Goal: Task Accomplishment & Management: Use online tool/utility

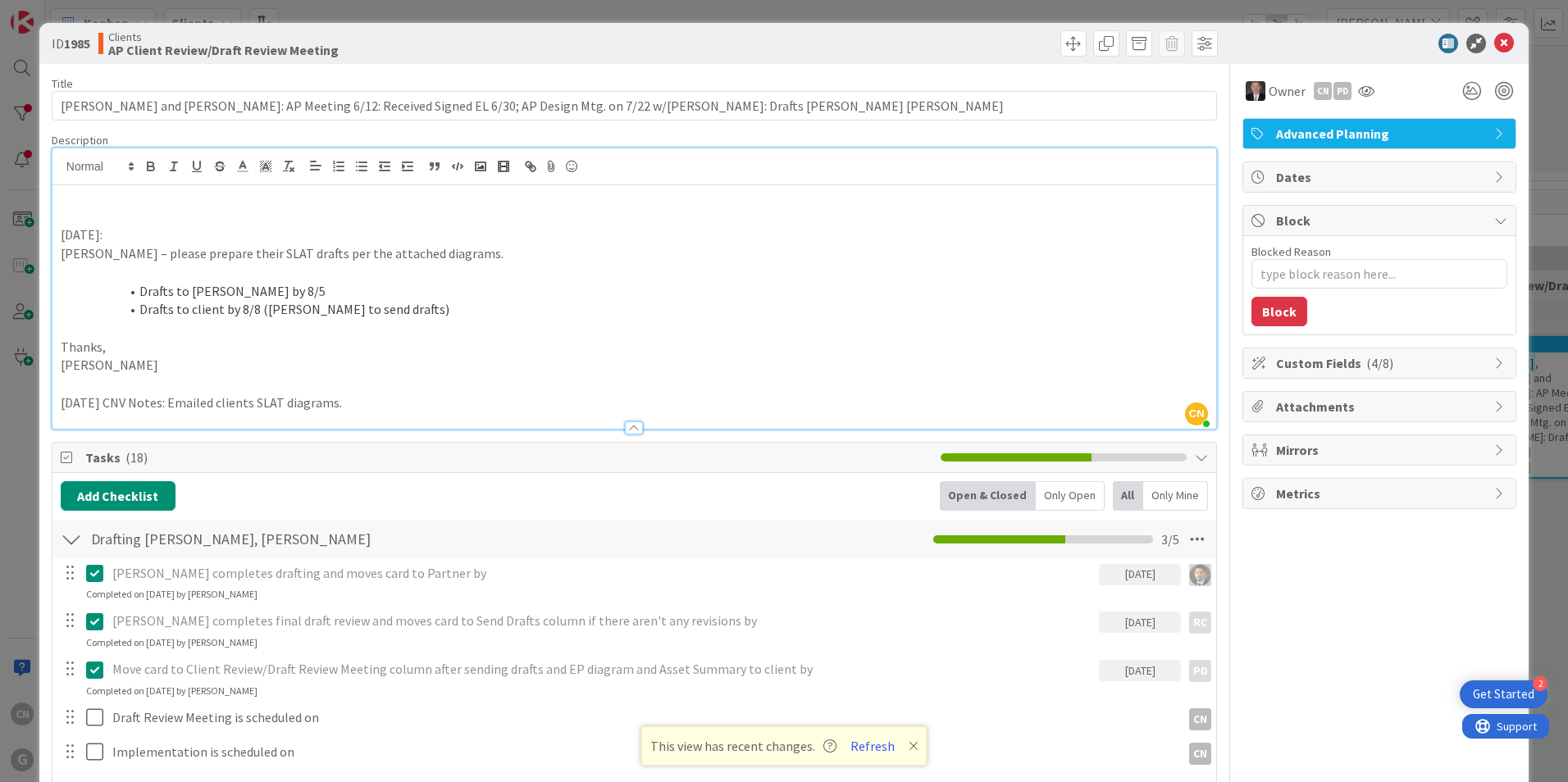
click at [90, 219] on p at bounding box center [634, 216] width 1147 height 19
click at [80, 208] on p at bounding box center [634, 216] width 1147 height 19
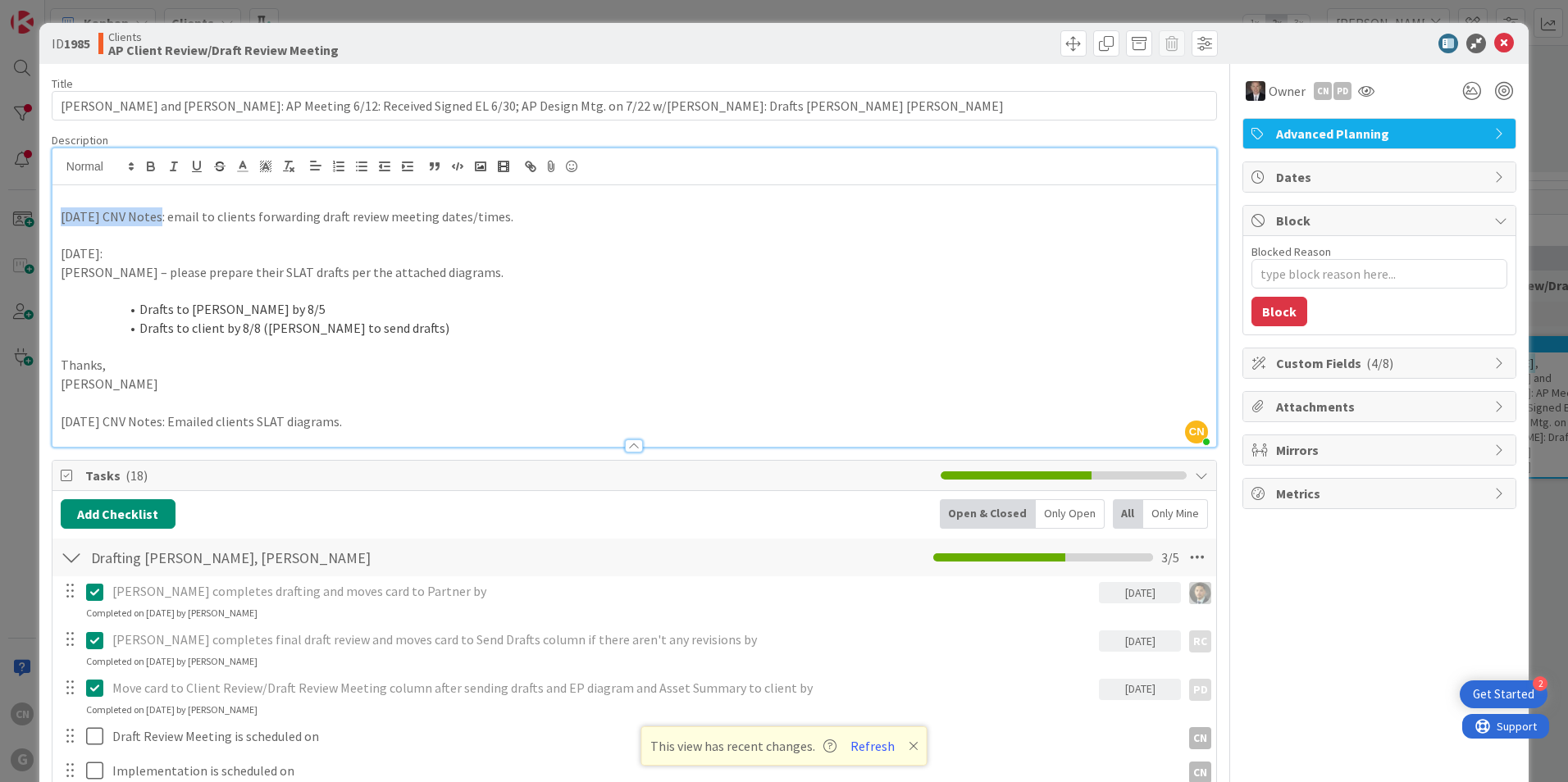
drag, startPoint x: 155, startPoint y: 211, endPoint x: 59, endPoint y: 214, distance: 96.0
click at [61, 214] on p "[DATE] CNV Notes: email to clients forwarding draft review meeting dates/times." at bounding box center [634, 216] width 1147 height 19
drag, startPoint x: 159, startPoint y: 217, endPoint x: 55, endPoint y: 217, distance: 104.0
click at [55, 217] on div "[DATE] CNV Notes: email to clients forwarding draft review meeting dates/times.…" at bounding box center [634, 315] width 1163 height 261
click at [151, 164] on icon "button" at bounding box center [151, 167] width 15 height 15
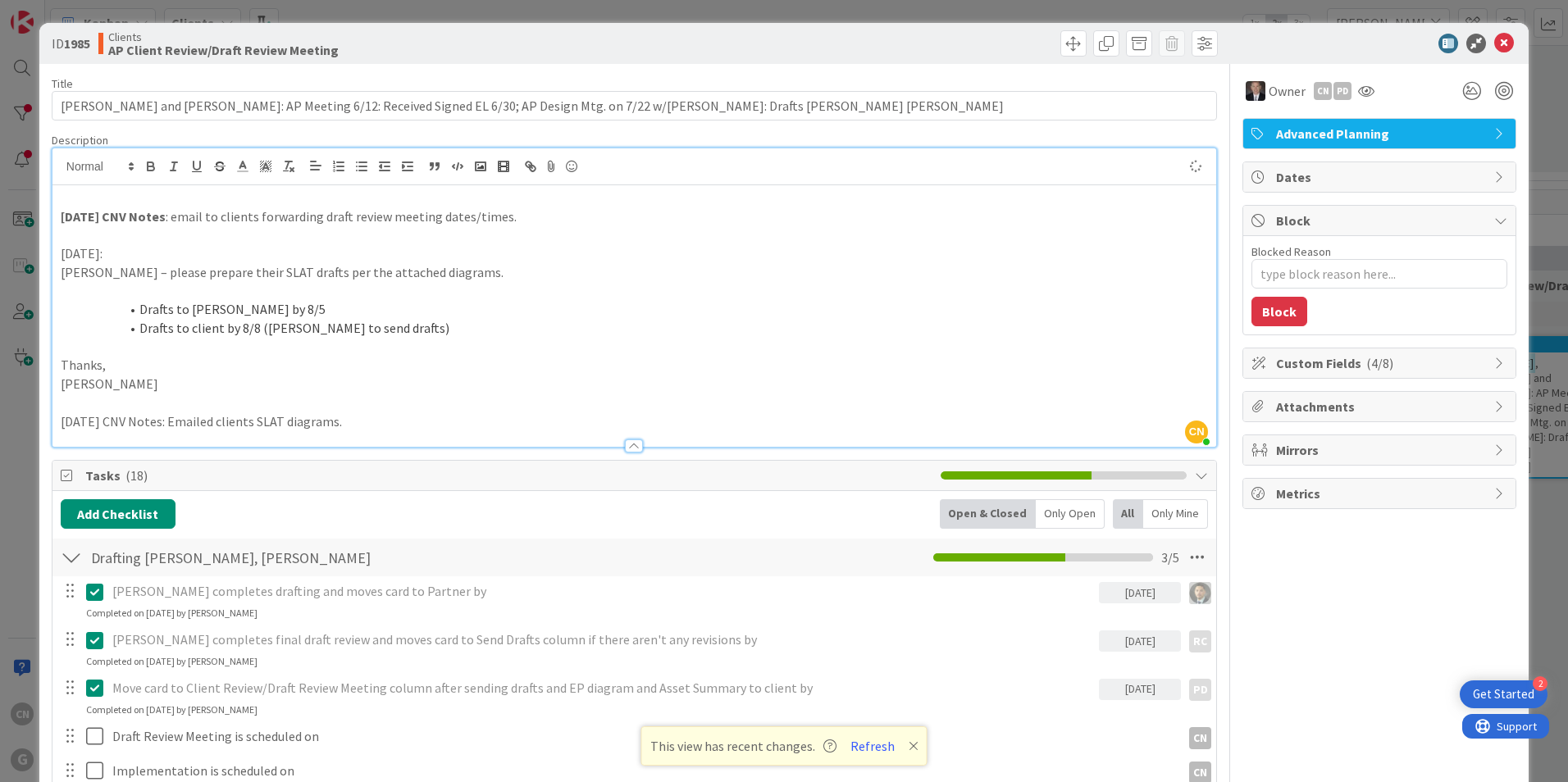
type textarea "x"
click at [1494, 43] on icon at bounding box center [1504, 44] width 20 height 20
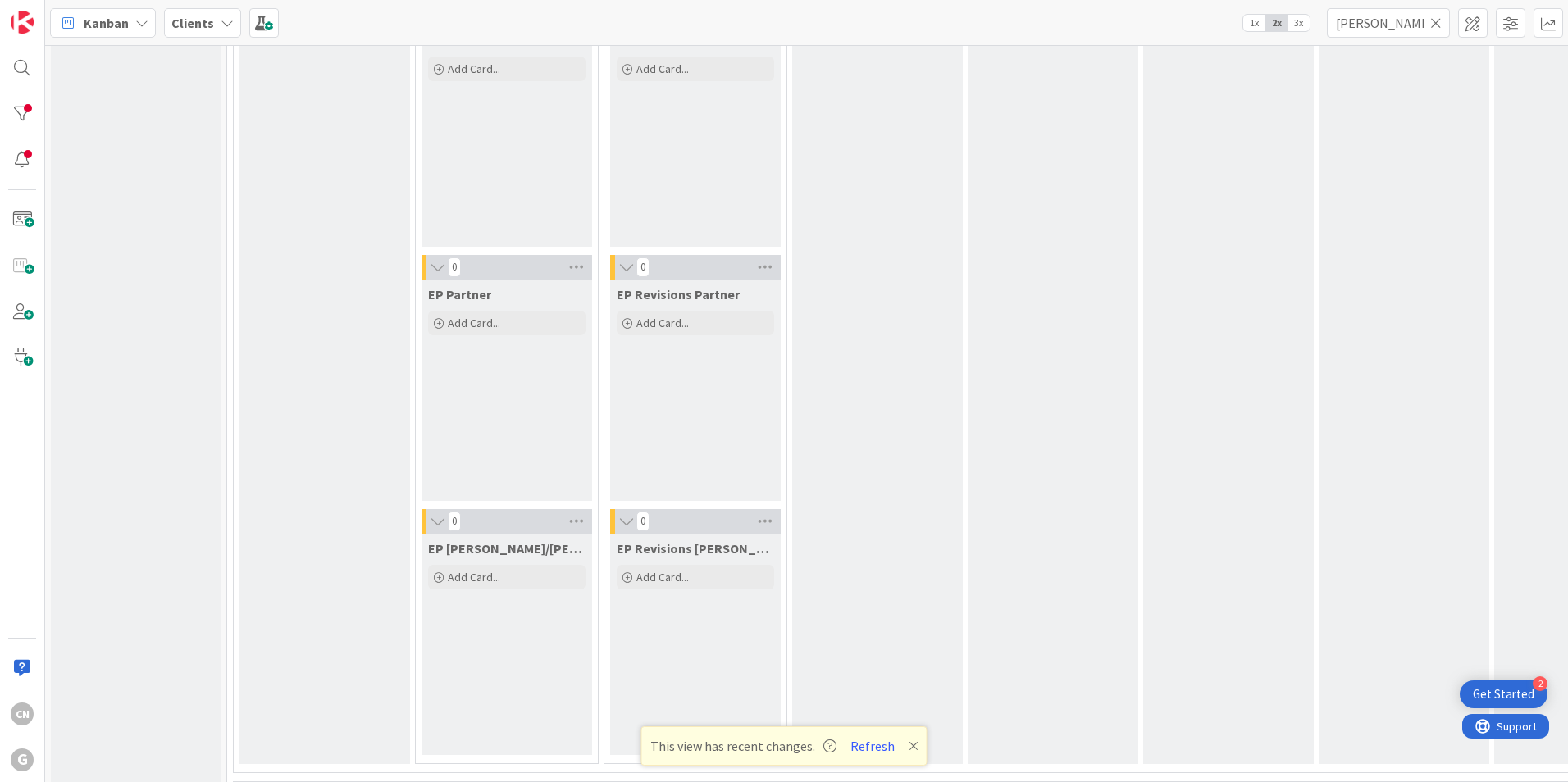
scroll to position [326, 0]
